Goal: Task Accomplishment & Management: Complete application form

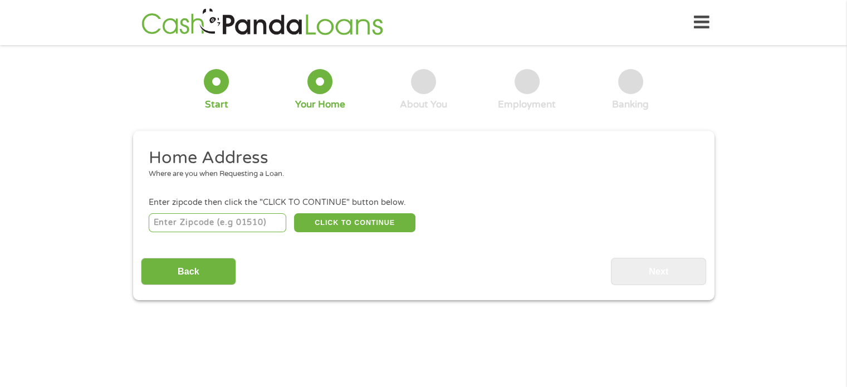
click at [209, 228] on input "number" at bounding box center [217, 222] width 137 height 19
type input "78754"
select select "[US_STATE]"
click at [333, 223] on button "CLICK TO CONTINUE" at bounding box center [354, 222] width 121 height 19
type input "78754"
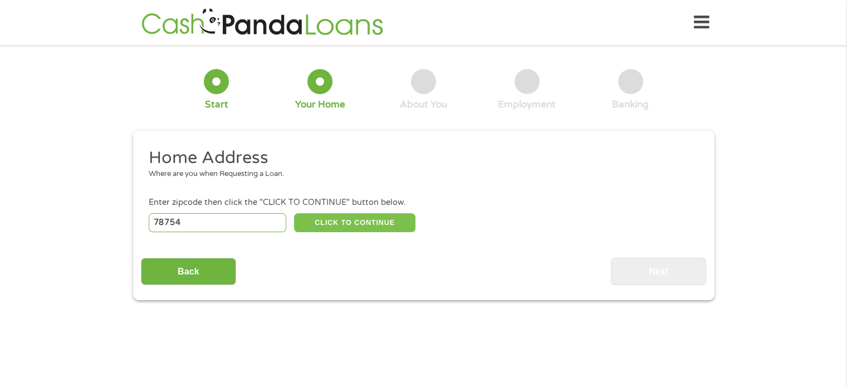
type input "Austin"
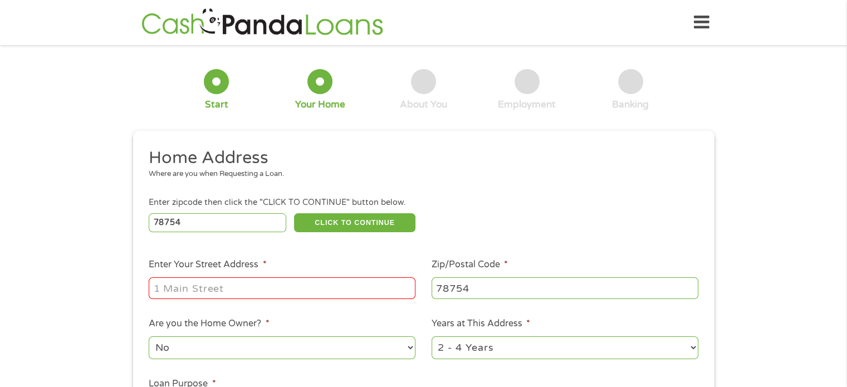
click at [200, 288] on input "Enter Your Street Address *" at bounding box center [282, 287] width 267 height 21
type input "[STREET_ADDRESS]"
click at [582, 350] on select "1 Year or less 1 - 2 Years 2 - 4 Years Over 4 Years" at bounding box center [564, 347] width 267 height 23
select select "60months"
click at [431, 337] on select "1 Year or less 1 - 2 Years 2 - 4 Years Over 4 Years" at bounding box center [564, 347] width 267 height 23
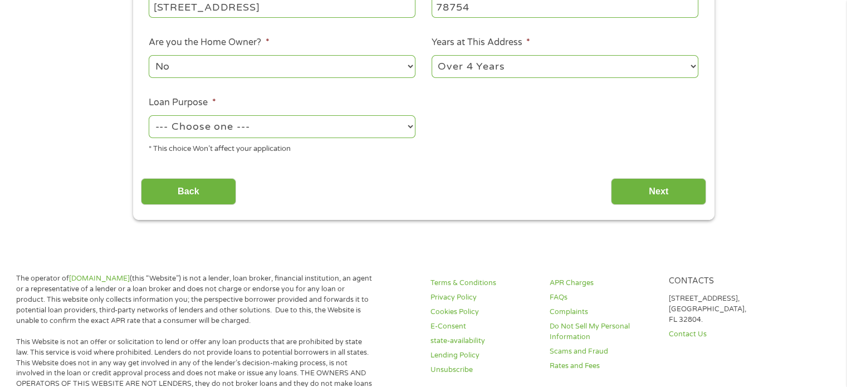
scroll to position [278, 0]
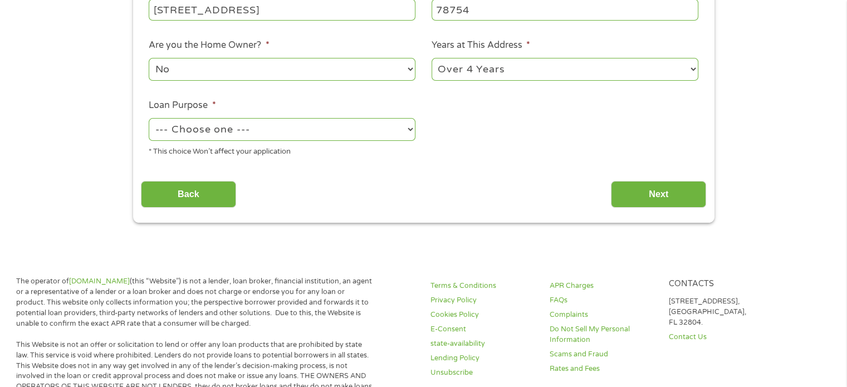
click at [336, 129] on select "--- Choose one --- Pay Bills Debt Consolidation Home Improvement Major Purchase…" at bounding box center [282, 129] width 267 height 23
select select "paybills"
click at [149, 119] on select "--- Choose one --- Pay Bills Debt Consolidation Home Improvement Major Purchase…" at bounding box center [282, 129] width 267 height 23
click at [656, 193] on input "Next" at bounding box center [658, 194] width 95 height 27
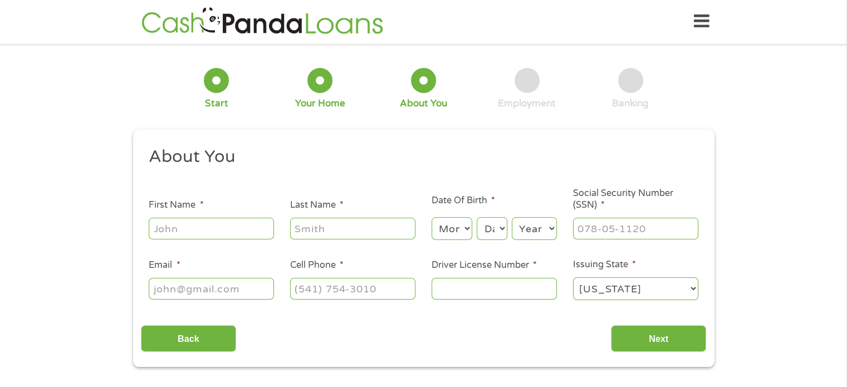
scroll to position [0, 0]
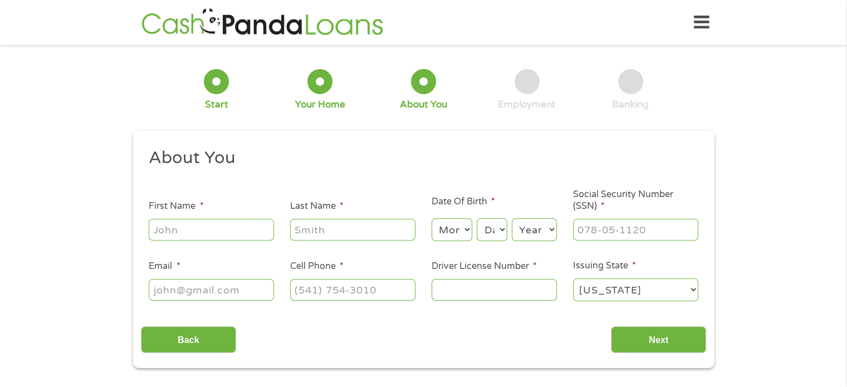
click at [223, 233] on input "First Name *" at bounding box center [211, 229] width 125 height 21
type input "[PERSON_NAME]"
type input "[EMAIL_ADDRESS][DOMAIN_NAME]"
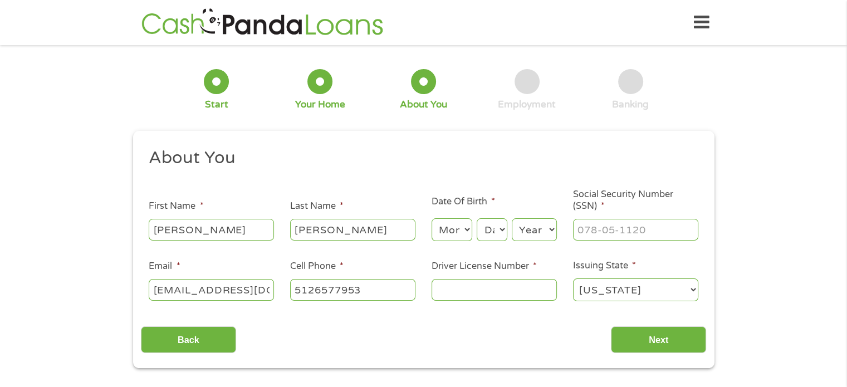
type input "[PHONE_NUMBER]"
click at [514, 287] on input "Driver License Number *" at bounding box center [493, 289] width 125 height 21
type input "39545035"
click at [455, 228] on select "Month 1 2 3 4 5 6 7 8 9 10 11 12" at bounding box center [451, 229] width 41 height 23
select select "8"
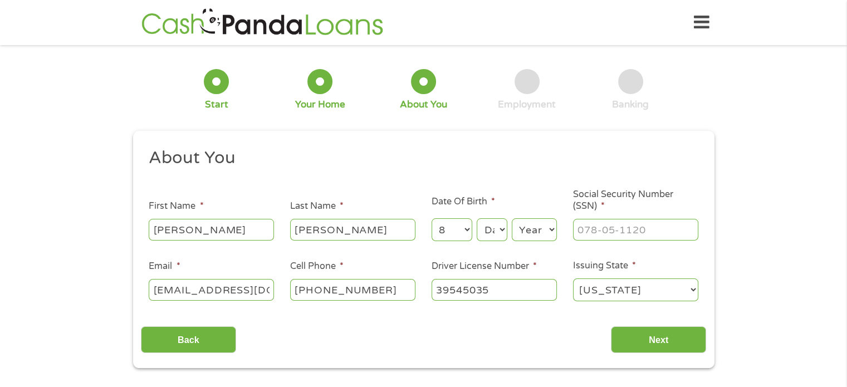
click at [431, 219] on select "Month 1 2 3 4 5 6 7 8 9 10 11 12" at bounding box center [451, 229] width 41 height 23
click at [485, 227] on select "Day 1 2 3 4 5 6 7 8 9 10 11 12 13 14 15 16 17 18 19 20 21 22 23 24 25 26 27 28 …" at bounding box center [491, 229] width 30 height 23
select select "29"
click at [476, 219] on select "Day 1 2 3 4 5 6 7 8 9 10 11 12 13 14 15 16 17 18 19 20 21 22 23 24 25 26 27 28 …" at bounding box center [491, 229] width 30 height 23
click at [532, 237] on select "Year [DATE] 2006 2005 2004 2003 2002 2001 2000 1999 1998 1997 1996 1995 1994 19…" at bounding box center [534, 229] width 45 height 23
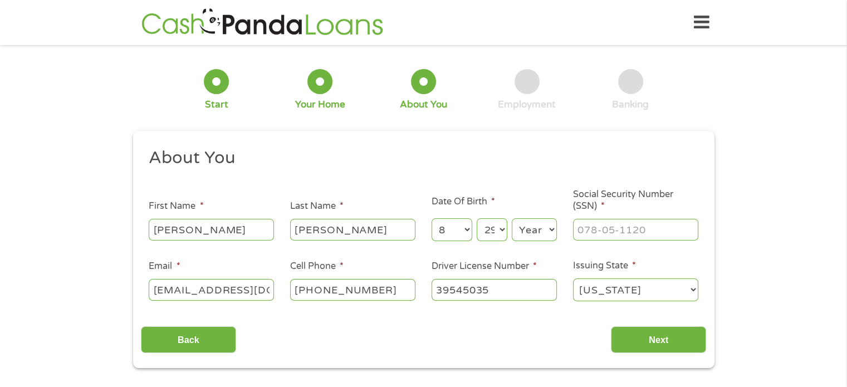
select select "1979"
click at [512, 219] on select "Year [DATE] 2006 2005 2004 2003 2002 2001 2000 1999 1998 1997 1996 1995 1994 19…" at bounding box center [534, 229] width 45 height 23
click at [581, 228] on input "___-__-____" at bounding box center [635, 229] width 125 height 21
type input "163-69-9253"
click at [633, 345] on input "Next" at bounding box center [658, 339] width 95 height 27
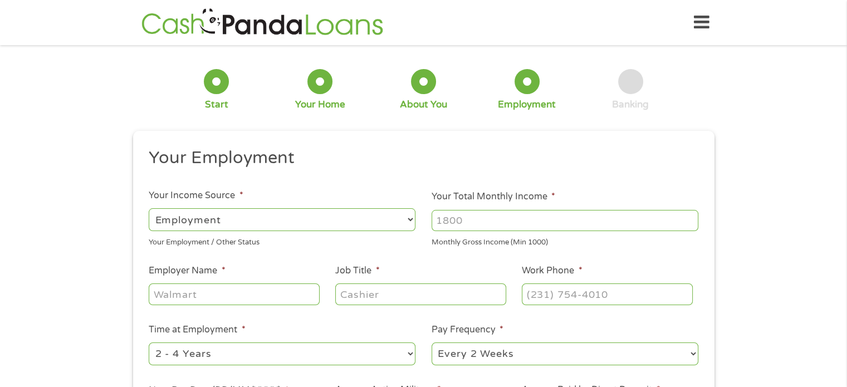
scroll to position [4, 4]
click at [468, 230] on input "Your Total Monthly Income *" at bounding box center [564, 220] width 267 height 21
type input "4524"
click at [209, 297] on input "Employer Name *" at bounding box center [234, 293] width 170 height 21
type input "Travis County"
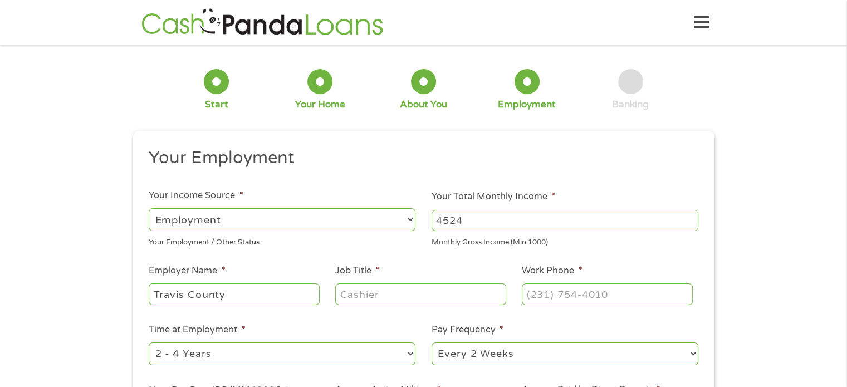
click at [381, 302] on input "Job Title *" at bounding box center [420, 293] width 170 height 21
type input "Contract Compliance"
click at [527, 295] on input "(___) ___-____" at bounding box center [607, 293] width 170 height 21
type input "[PHONE_NUMBER]"
click at [361, 350] on select "--- Choose one --- 1 Year or less 1 - 2 Years 2 - 4 Years Over 4 Years" at bounding box center [282, 353] width 267 height 23
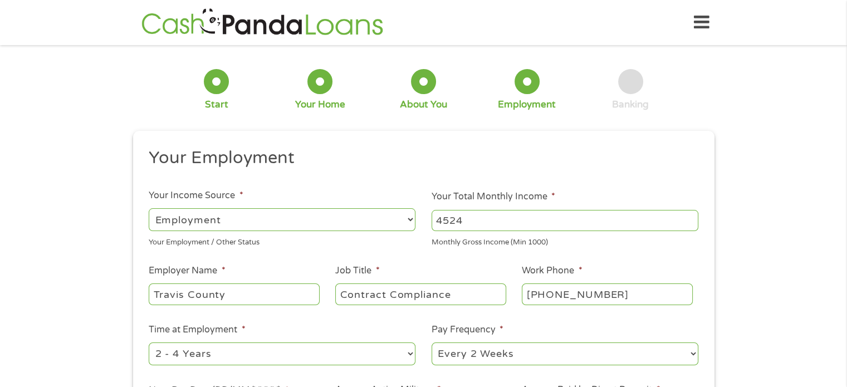
select select "60months"
click at [149, 343] on select "--- Choose one --- 1 Year or less 1 - 2 Years 2 - 4 Years Over 4 Years" at bounding box center [282, 353] width 267 height 23
click at [469, 350] on select "--- Choose one --- Every 2 Weeks Every Week Monthly Semi-Monthly" at bounding box center [564, 353] width 267 height 23
select select "semimonthly"
click at [431, 343] on select "--- Choose one --- Every 2 Weeks Every Week Monthly Semi-Monthly" at bounding box center [564, 353] width 267 height 23
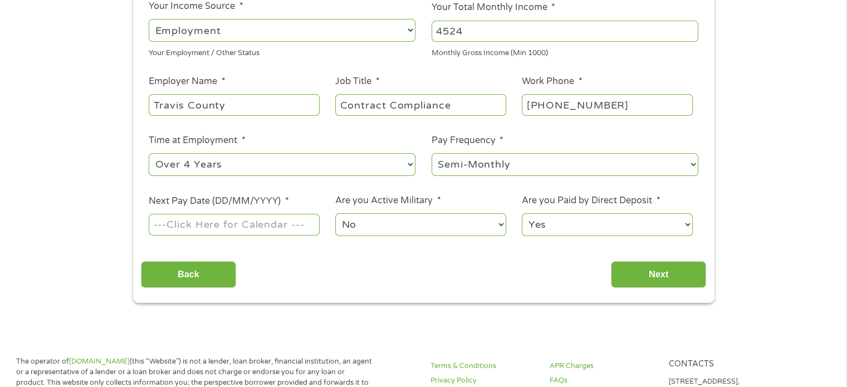
scroll to position [207, 0]
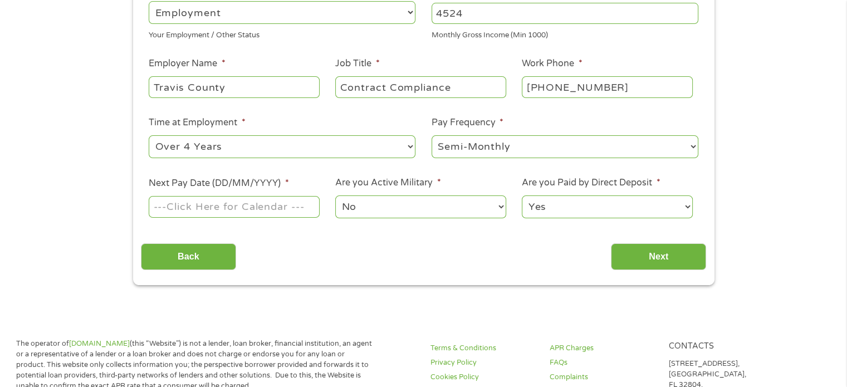
click at [207, 211] on input "Next Pay Date (DD/MM/YYYY) *" at bounding box center [234, 206] width 170 height 21
click at [210, 209] on input "Next Pay Date (DD/MM/YYYY) *" at bounding box center [234, 206] width 170 height 21
click at [288, 209] on input "Next Pay Date (DD/MM/YYYY) *" at bounding box center [234, 206] width 170 height 21
click at [309, 205] on input "Next Pay Date (DD/MM/YYYY) *" at bounding box center [234, 206] width 170 height 21
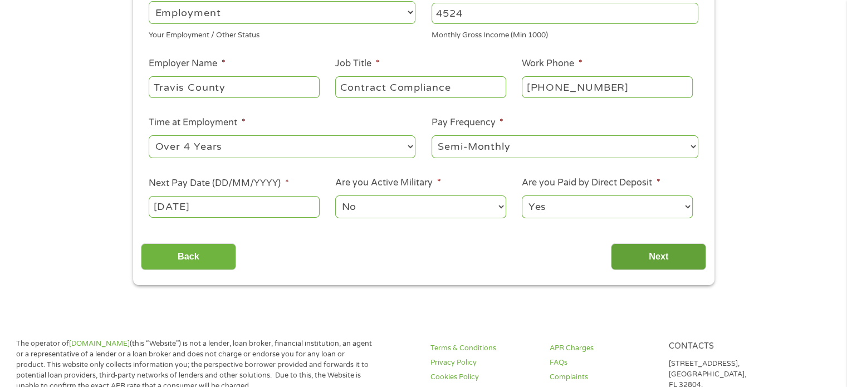
type input "[DATE]"
click at [621, 254] on input "Next" at bounding box center [658, 256] width 95 height 27
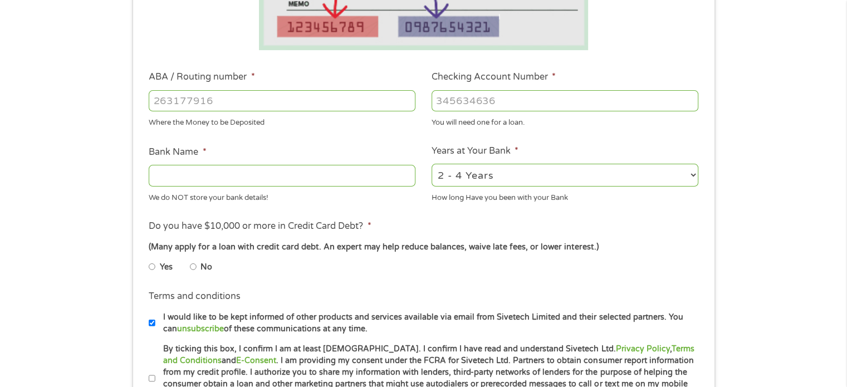
scroll to position [282, 0]
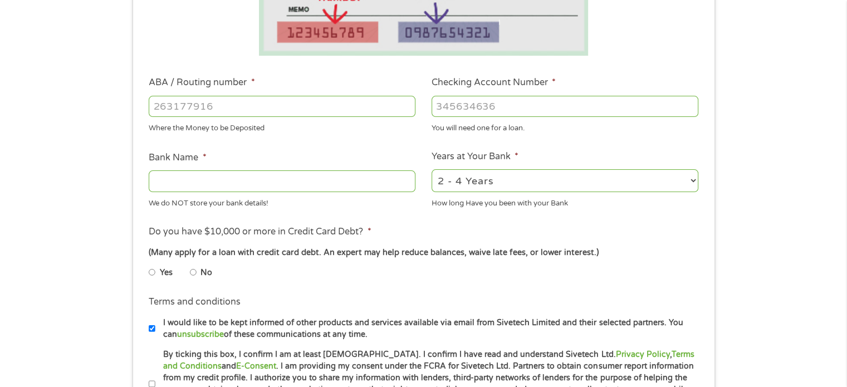
click at [169, 106] on input "ABA / Routing number *" at bounding box center [282, 106] width 267 height 21
type input "111000614"
type input "JPMORGAN CHASE BANK NA"
type input "111000614"
click at [450, 108] on input "Checking Account Number *" at bounding box center [564, 106] width 267 height 21
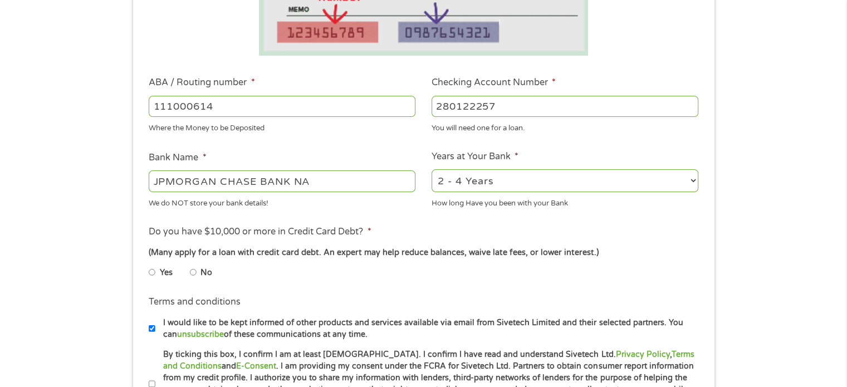
type input "280122257"
click at [572, 184] on select "2 - 4 Years 6 - 12 Months 1 - 2 Years Over 4 Years" at bounding box center [564, 180] width 267 height 23
select select "60months"
click at [431, 169] on select "2 - 4 Years 6 - 12 Months 1 - 2 Years Over 4 Years" at bounding box center [564, 180] width 267 height 23
click at [193, 273] on input "No" at bounding box center [193, 272] width 7 height 18
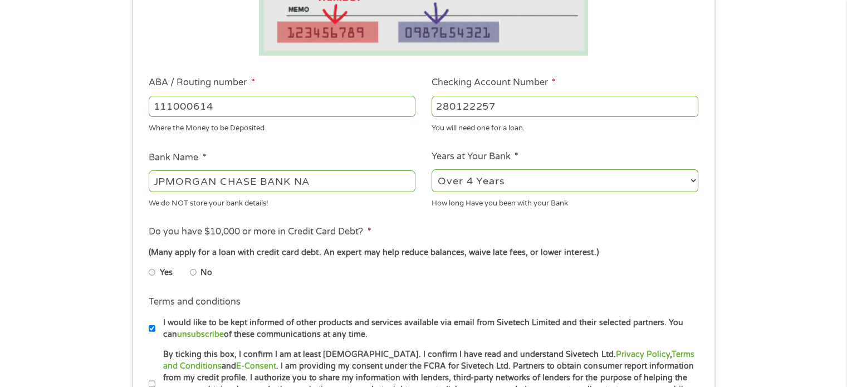
radio input "true"
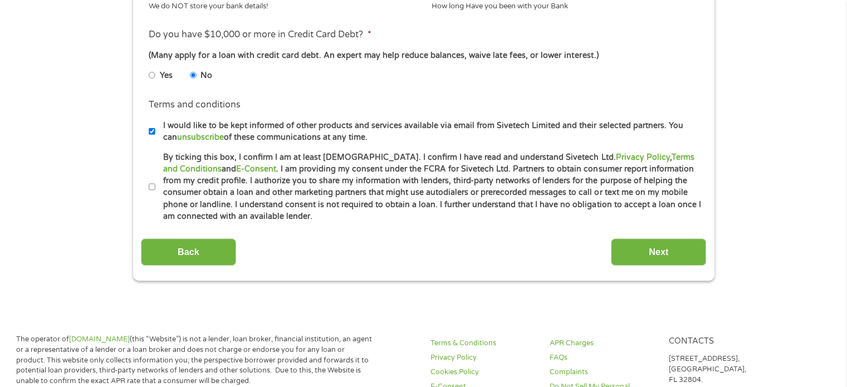
scroll to position [477, 0]
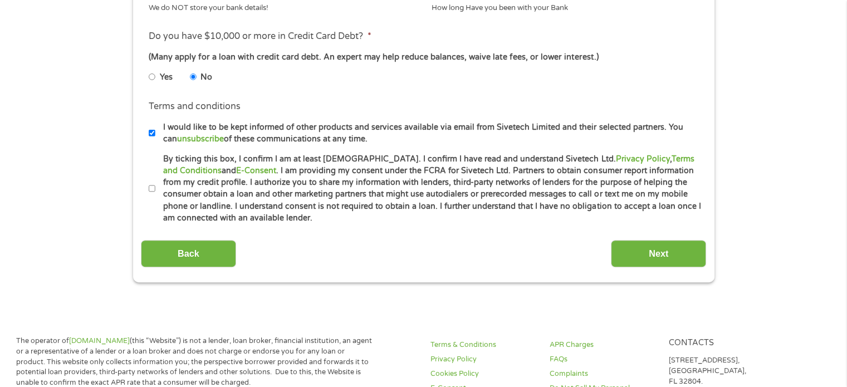
click at [151, 189] on input "By ticking this box, I confirm I am at least [DEMOGRAPHIC_DATA]. I confirm I ha…" at bounding box center [152, 189] width 7 height 18
checkbox input "true"
click at [650, 244] on input "Next" at bounding box center [658, 253] width 95 height 27
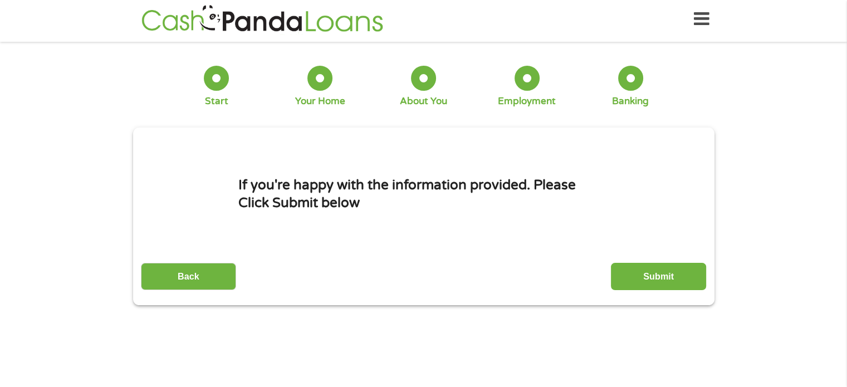
scroll to position [0, 0]
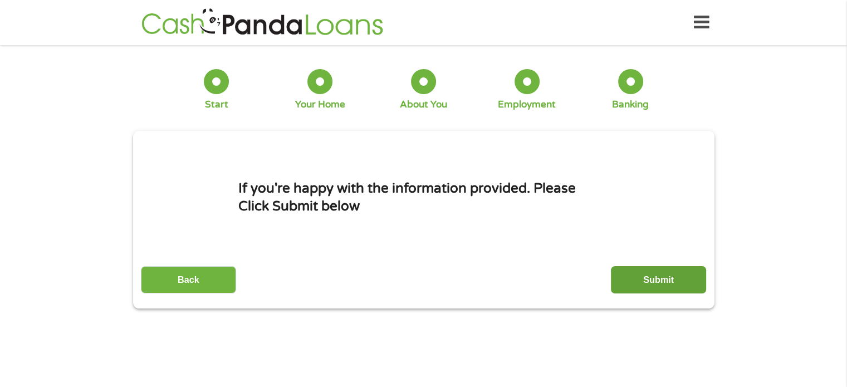
click at [689, 272] on input "Submit" at bounding box center [658, 279] width 95 height 27
